Goal: Find specific page/section: Find specific page/section

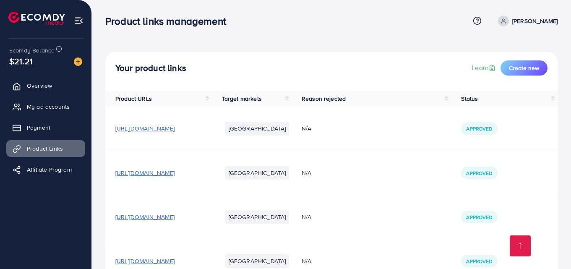
scroll to position [823, 0]
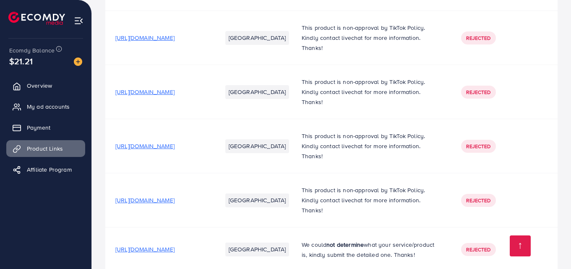
scroll to position [266, 0]
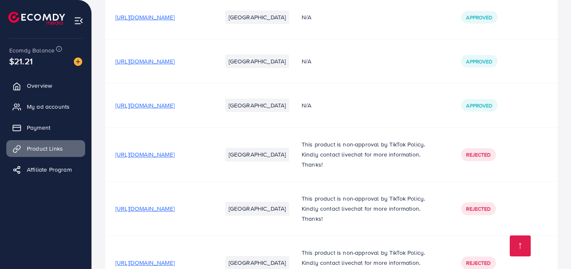
scroll to position [153, 0]
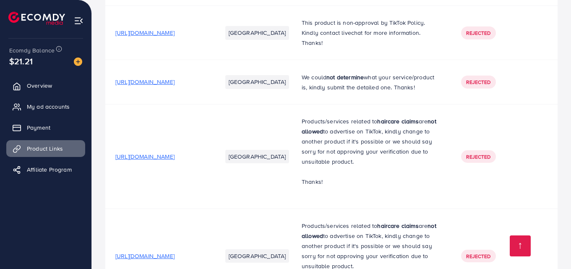
click at [292, 154] on td "[GEOGRAPHIC_DATA]" at bounding box center [252, 156] width 80 height 104
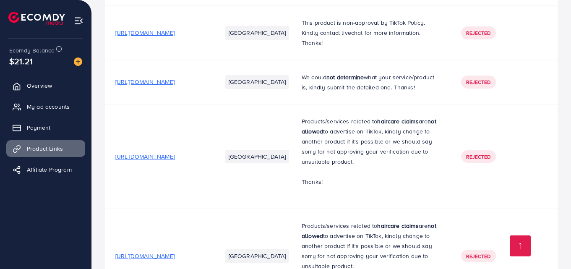
click at [292, 154] on td "[GEOGRAPHIC_DATA]" at bounding box center [252, 156] width 80 height 104
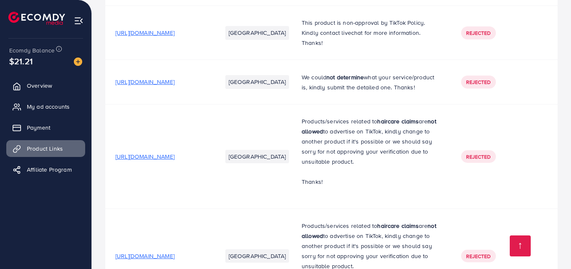
click at [292, 154] on td "[GEOGRAPHIC_DATA]" at bounding box center [252, 156] width 80 height 104
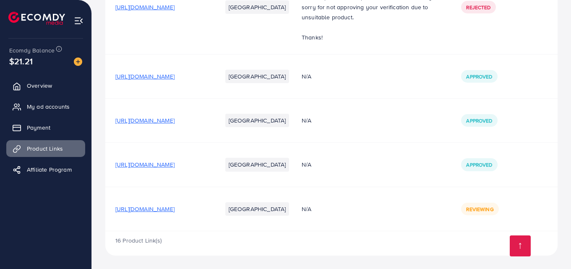
scroll to position [823, 0]
